Goal: Find specific page/section: Find specific page/section

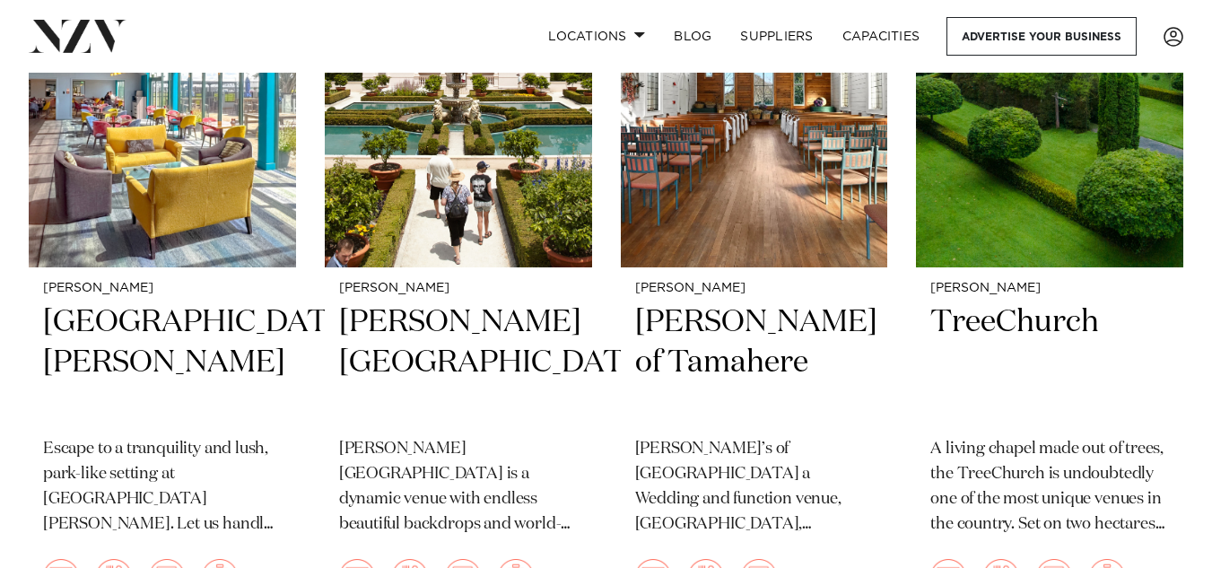
scroll to position [861, 0]
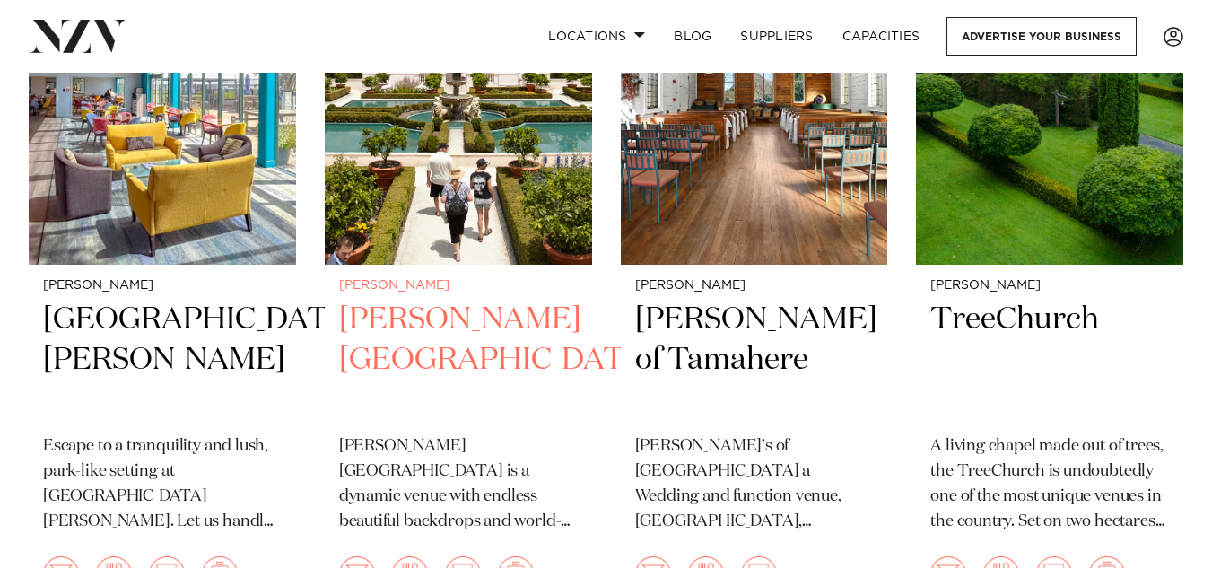
click at [432, 300] on h2 "[PERSON_NAME][GEOGRAPHIC_DATA]" at bounding box center [458, 360] width 239 height 121
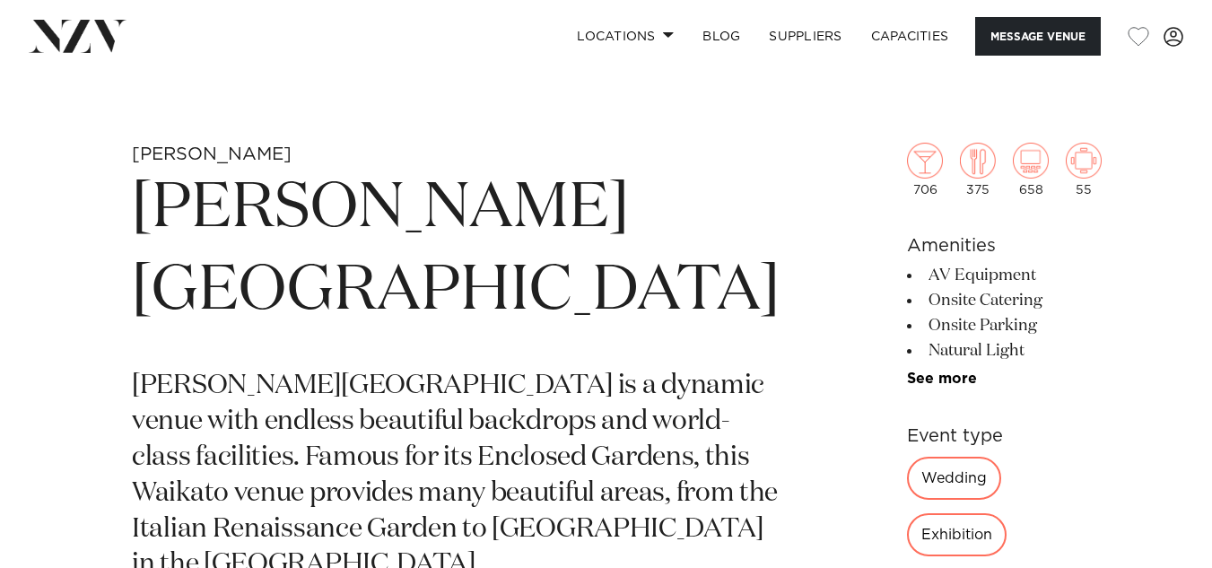
scroll to position [682, 0]
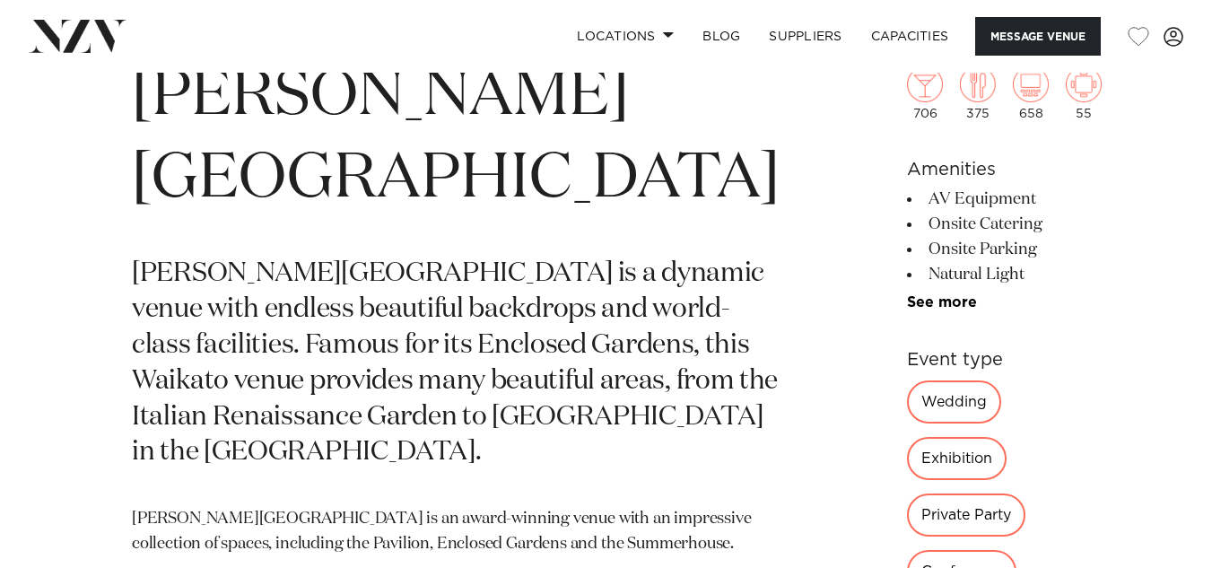
click at [907, 404] on div "Wedding" at bounding box center [954, 401] width 94 height 43
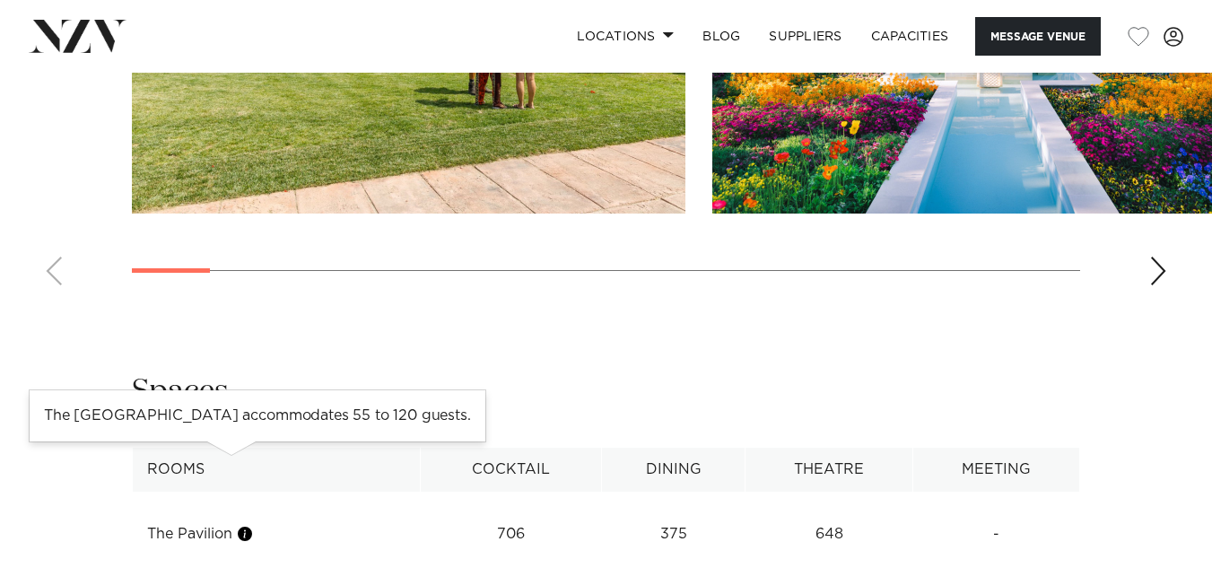
scroll to position [2224, 0]
